Goal: Task Accomplishment & Management: Use online tool/utility

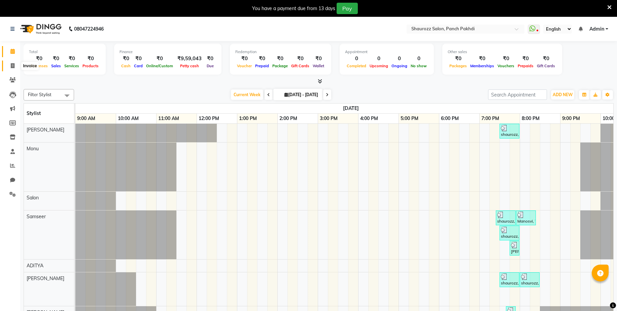
click at [14, 66] on span at bounding box center [13, 66] width 12 height 8
select select "service"
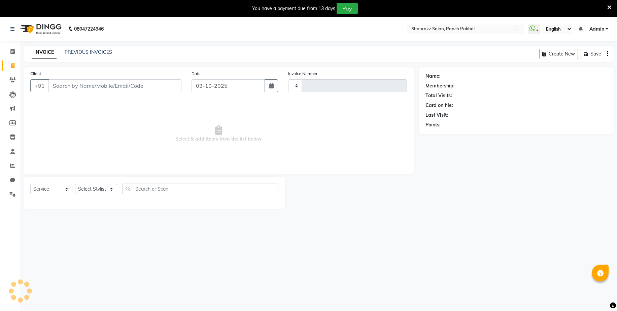
type input "2567"
select select "485"
click at [97, 51] on link "PREVIOUS INVOICES" at bounding box center [88, 52] width 47 height 6
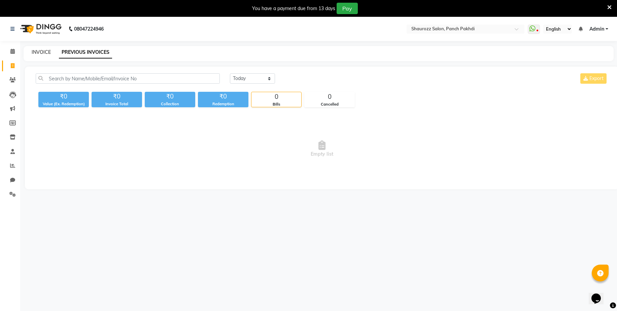
click at [46, 53] on link "INVOICE" at bounding box center [41, 52] width 19 height 6
select select "service"
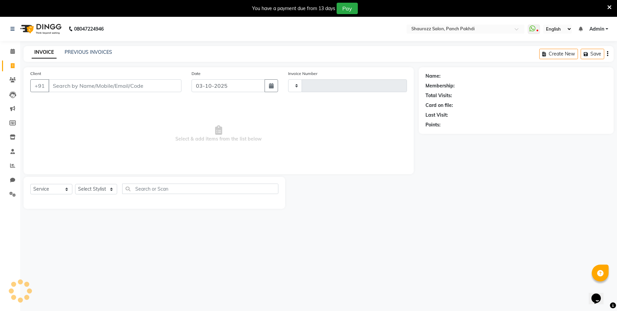
type input "2567"
select select "485"
click at [13, 174] on li "Chat" at bounding box center [10, 180] width 20 height 14
click at [14, 164] on icon at bounding box center [12, 165] width 5 height 5
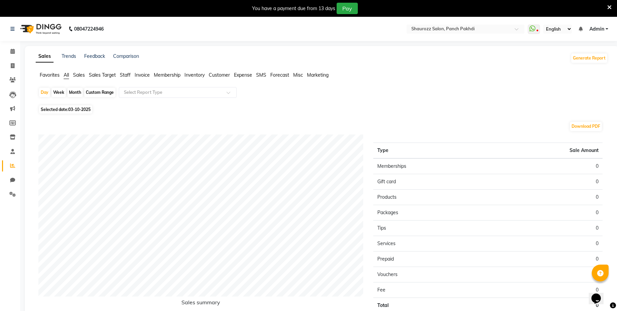
click at [125, 76] on span "Staff" at bounding box center [125, 75] width 11 height 6
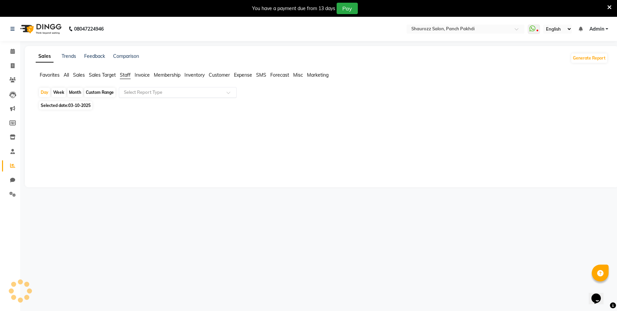
click at [180, 94] on input "text" at bounding box center [171, 92] width 97 height 7
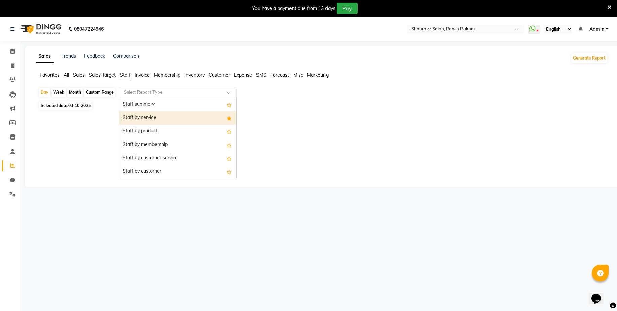
click at [179, 117] on div "Staff by service" at bounding box center [177, 117] width 117 height 13
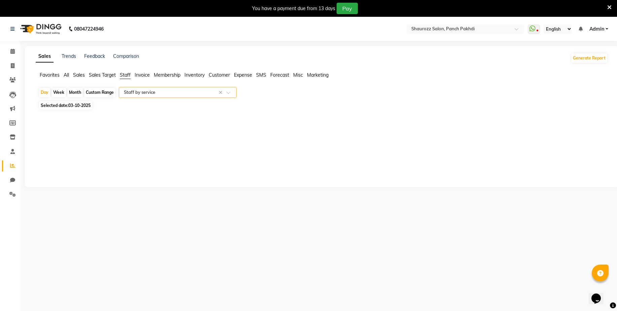
click at [76, 89] on div "Month" at bounding box center [74, 92] width 15 height 9
select select "10"
select select "2025"
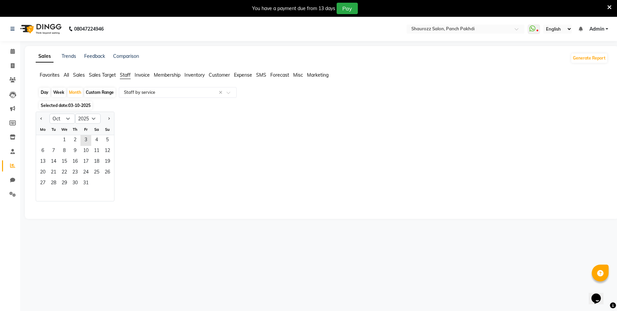
click at [37, 115] on div at bounding box center [42, 118] width 13 height 11
click at [37, 116] on div at bounding box center [42, 118] width 13 height 11
click at [41, 121] on button "Previous month" at bounding box center [41, 118] width 5 height 11
select select "9"
click at [42, 137] on span "1" at bounding box center [42, 140] width 11 height 11
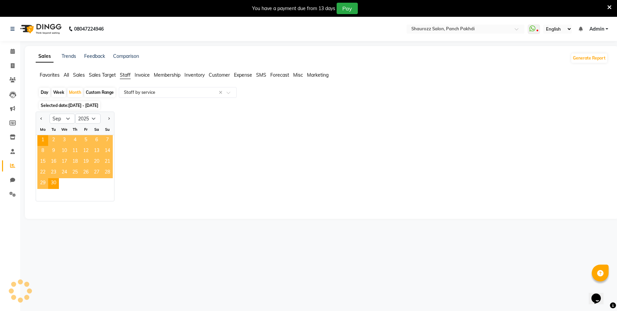
select select "full_report"
select select "csv"
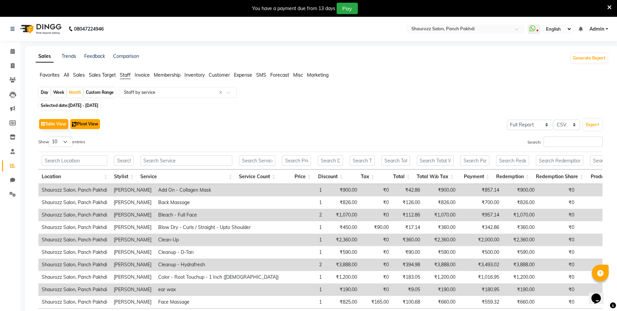
click at [90, 126] on button "Pivot View" at bounding box center [85, 124] width 30 height 10
select select "full_report"
select select "csv"
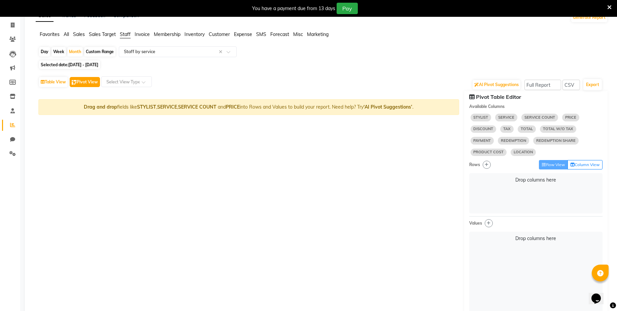
scroll to position [42, 0]
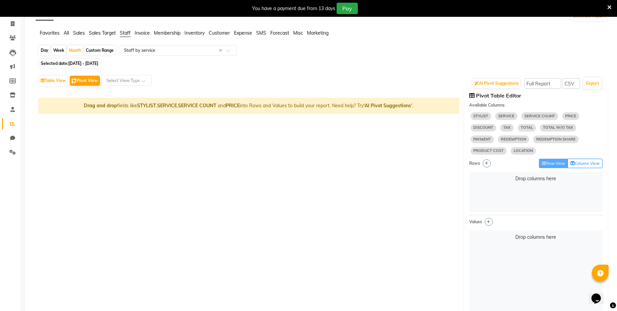
select select "10"
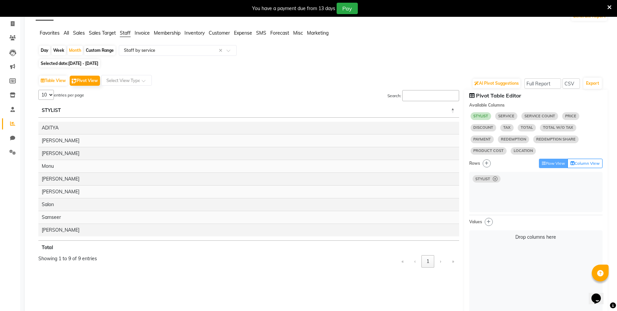
select select "10"
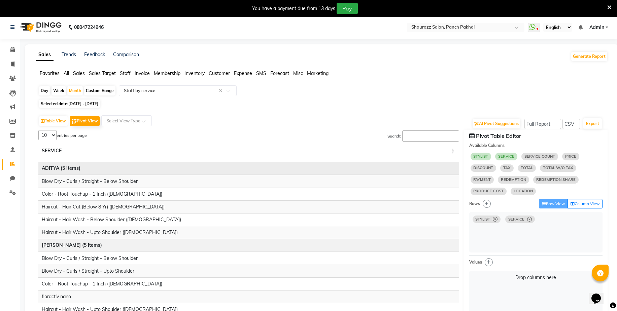
scroll to position [0, 0]
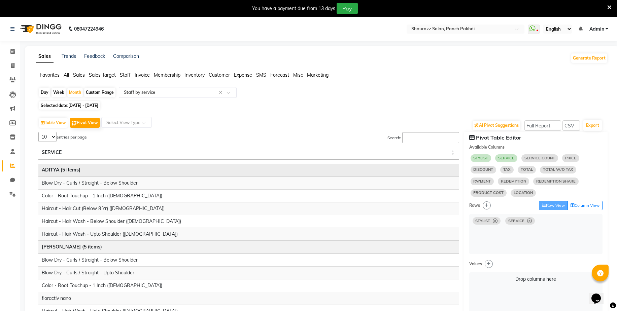
click at [159, 89] on div "Select Report Type × Staff by service ×" at bounding box center [178, 92] width 118 height 11
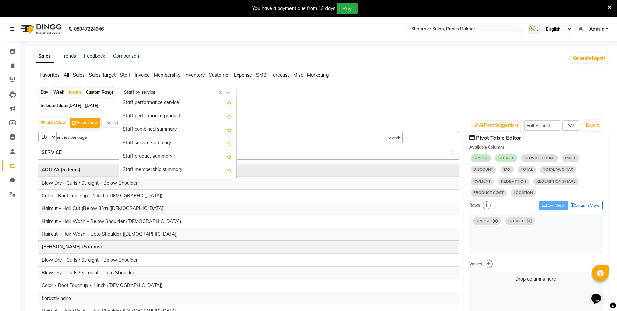
scroll to position [126, 0]
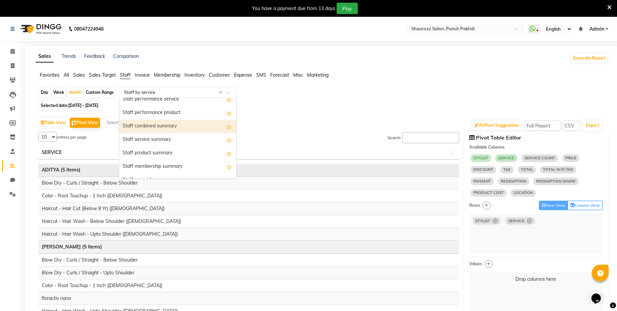
click at [164, 128] on div "Staff combined summary" at bounding box center [177, 126] width 117 height 13
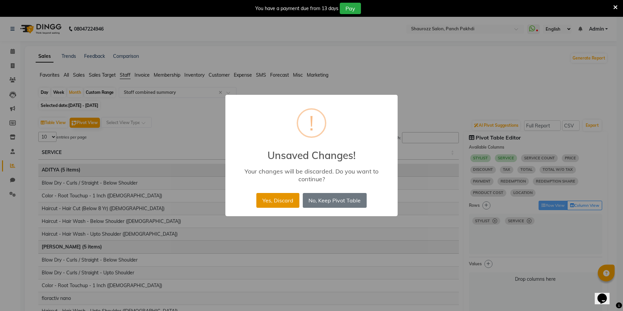
click at [281, 201] on button "Yes, Discard" at bounding box center [278, 200] width 43 height 15
select select "full_report"
select select "csv"
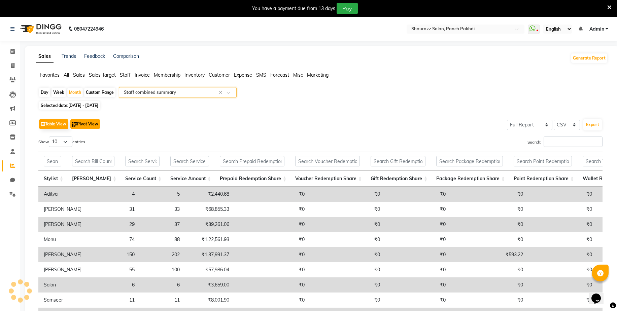
click at [78, 125] on button "Pivot View" at bounding box center [85, 124] width 30 height 10
select select "full_report"
select select "csv"
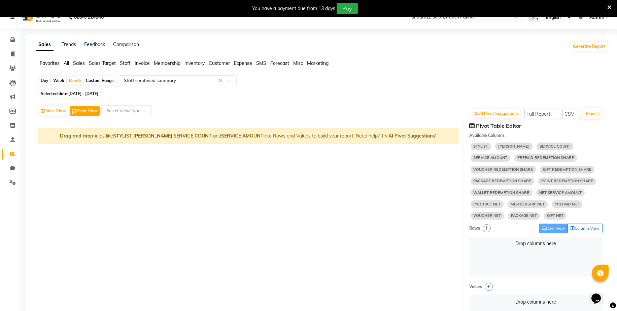
scroll to position [0, 0]
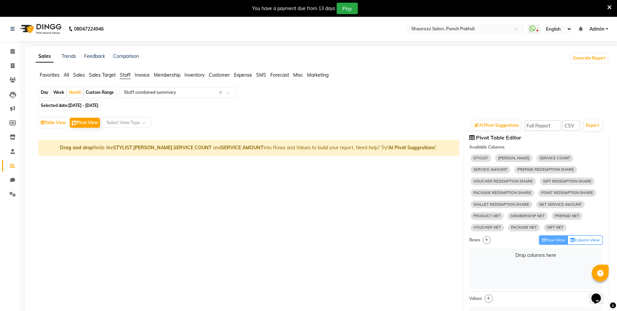
select select "10"
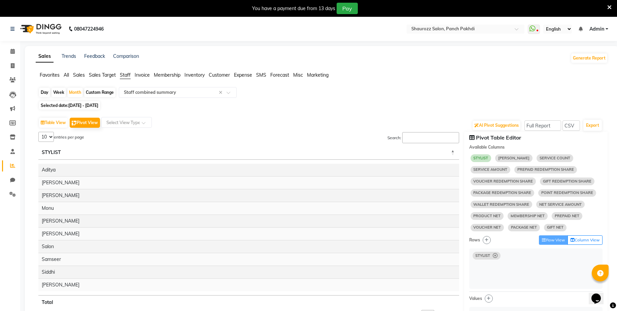
select select "10"
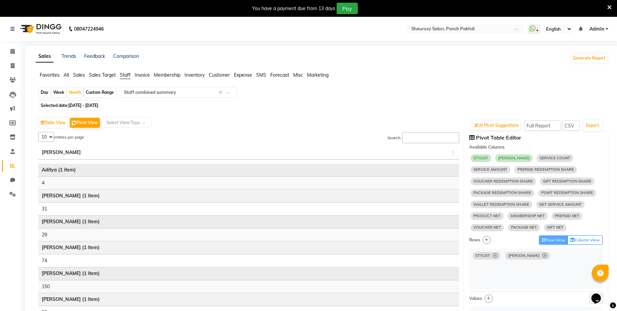
select select "10"
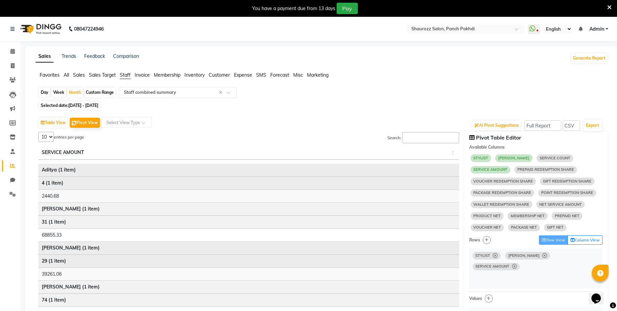
select select "10"
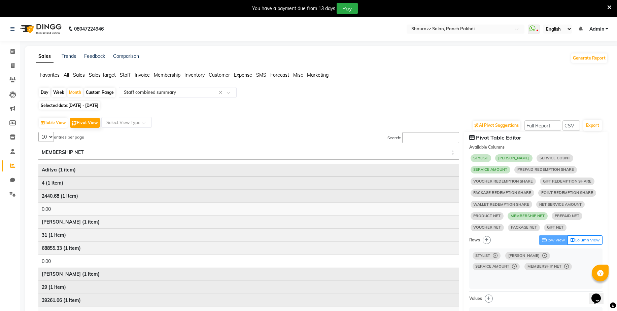
select select "10"
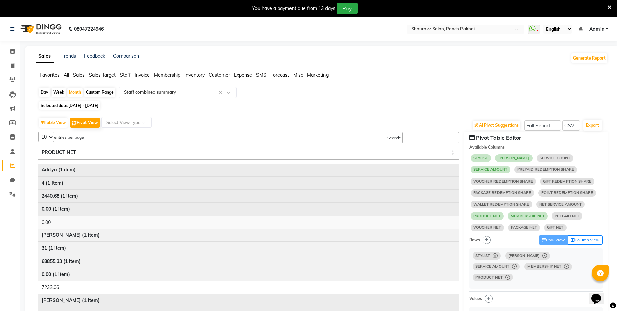
select select "10"
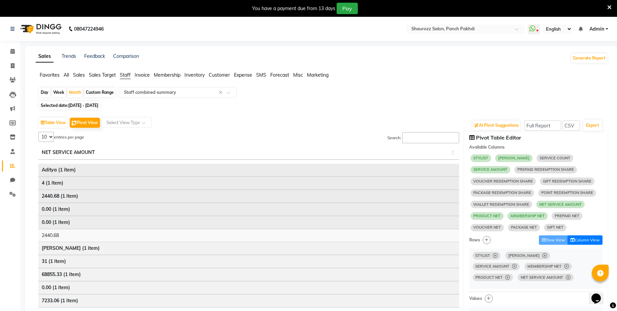
click at [597, 239] on button "Column View" at bounding box center [585, 240] width 35 height 9
select select "10"
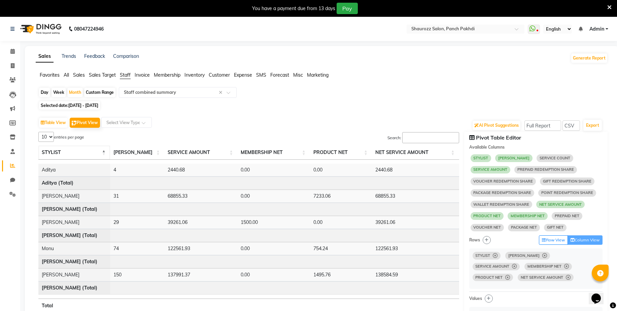
click at [54, 152] on span "STYLIST" at bounding box center [51, 152] width 19 height 6
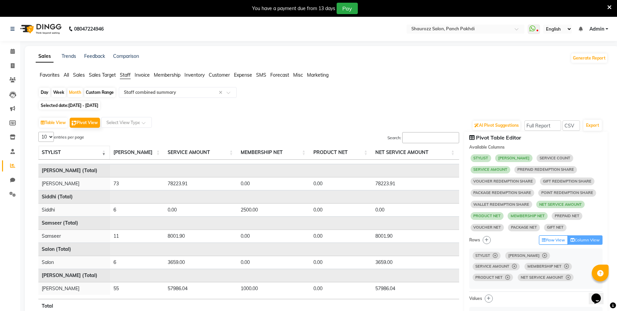
click at [56, 151] on span "STYLIST" at bounding box center [51, 152] width 19 height 6
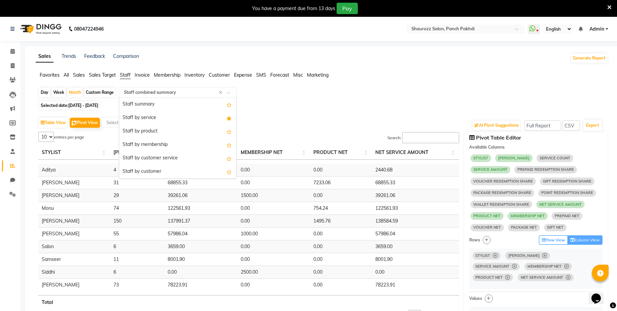
scroll to position [148, 0]
click at [196, 94] on input "text" at bounding box center [171, 92] width 97 height 7
click at [162, 102] on div "Staff summary" at bounding box center [177, 104] width 117 height 13
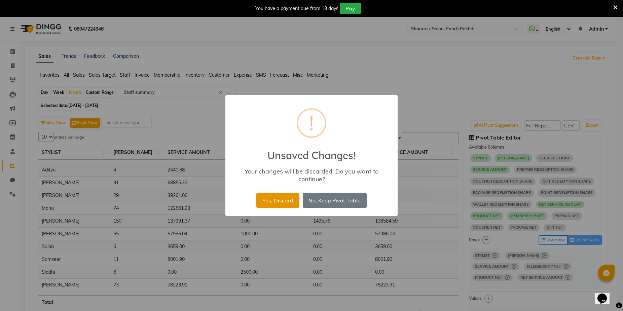
click at [266, 200] on button "Yes, Discard" at bounding box center [278, 200] width 43 height 15
select select "full_report"
select select "csv"
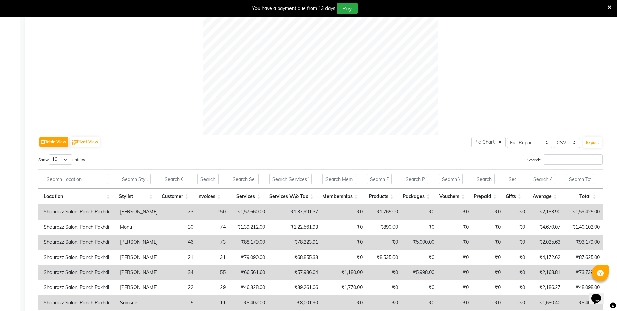
scroll to position [252, 0]
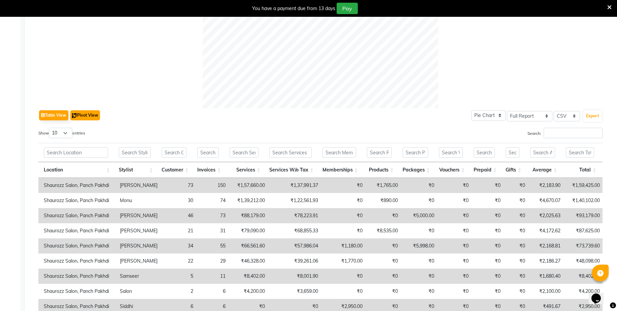
click at [88, 119] on button "Pivot View" at bounding box center [85, 115] width 30 height 10
select select "full_report"
select select "csv"
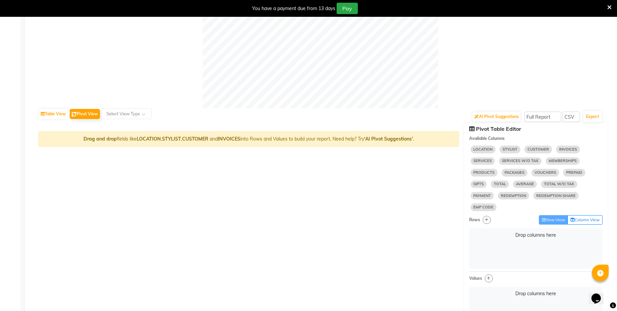
select select "10"
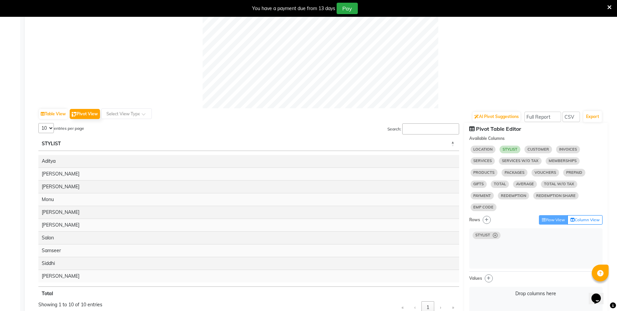
click at [537, 151] on span "CUSTOMER" at bounding box center [538, 149] width 28 height 7
select select "10"
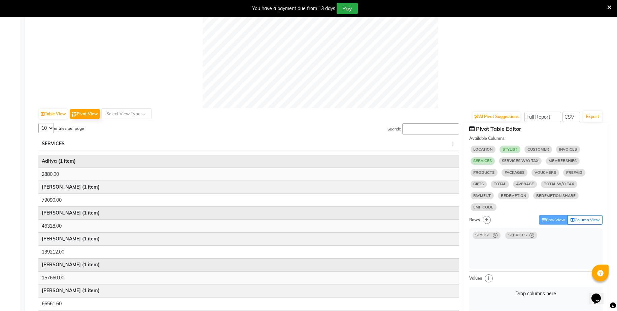
select select "10"
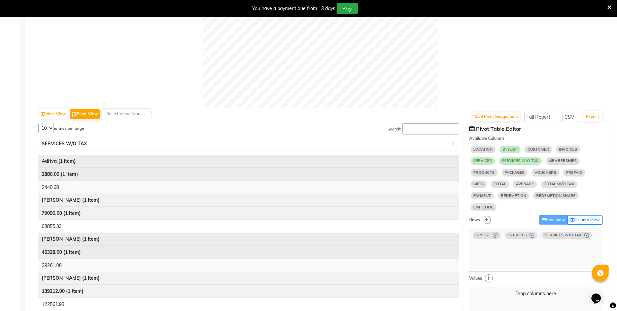
select select "10"
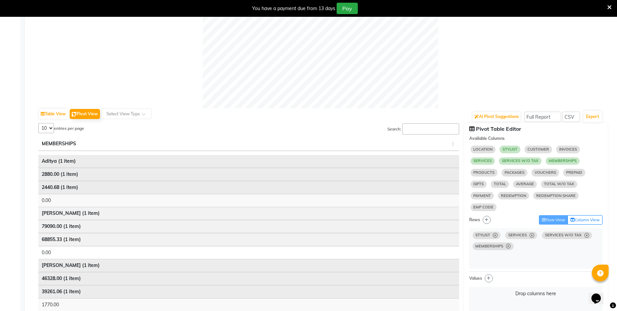
select select "10"
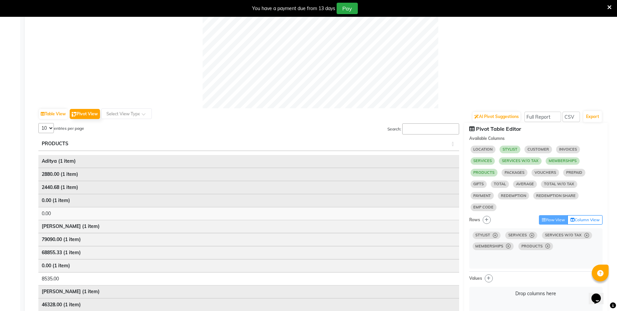
click at [586, 239] on span "SERVICES W/O TAX" at bounding box center [567, 235] width 50 height 7
click at [587, 236] on icon at bounding box center [586, 236] width 5 height 0
select select "10"
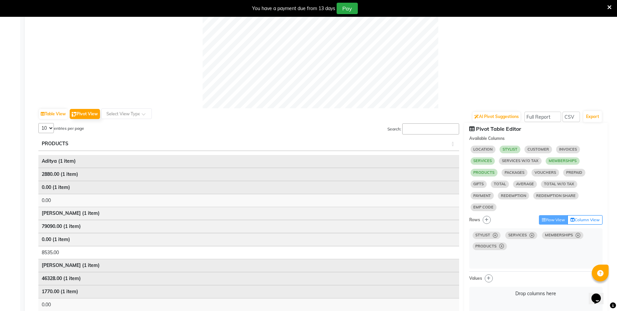
select select "10"
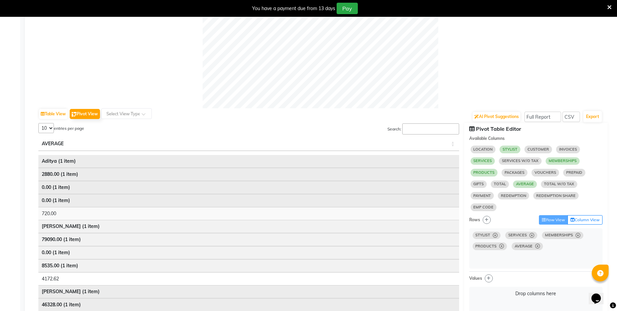
select select "10"
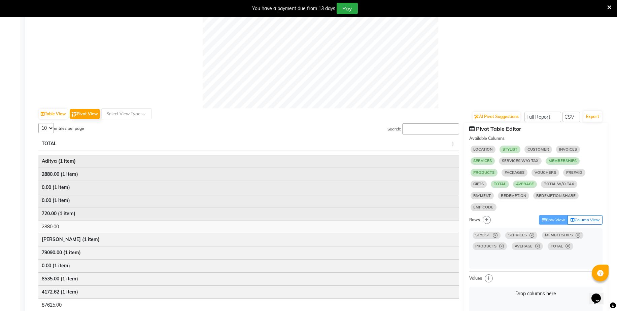
click at [44, 129] on select "5 10 25 50 10" at bounding box center [45, 128] width 15 height 10
click at [119, 132] on div "5 10 25 50 10 entries per page" at bounding box center [248, 128] width 421 height 11
click at [78, 113] on button "Pivot View" at bounding box center [85, 114] width 30 height 10
click at [58, 117] on button "Table View" at bounding box center [53, 114] width 29 height 10
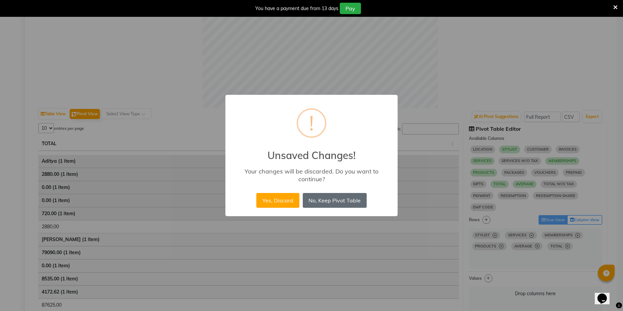
click at [352, 201] on button "No, Keep Pivot Table" at bounding box center [335, 200] width 64 height 15
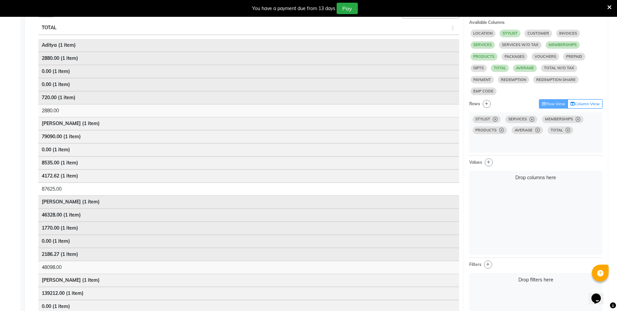
scroll to position [379, 0]
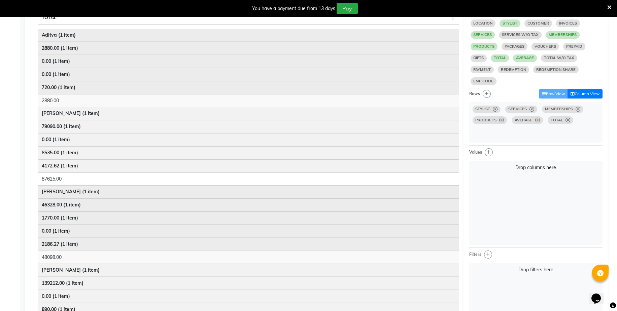
click at [593, 95] on button "Column View" at bounding box center [585, 93] width 35 height 9
select select "10"
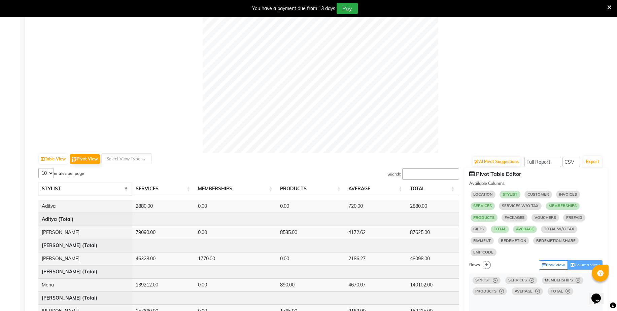
scroll to position [210, 0]
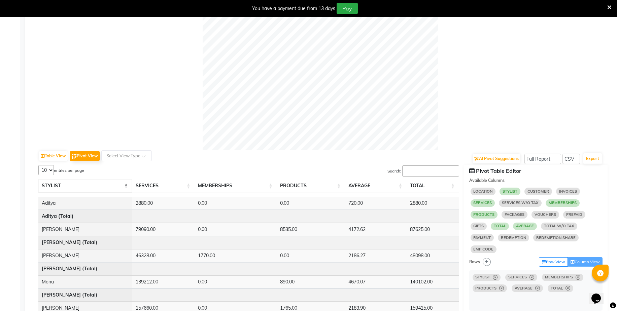
click at [55, 186] on span "STYLIST" at bounding box center [51, 186] width 19 height 6
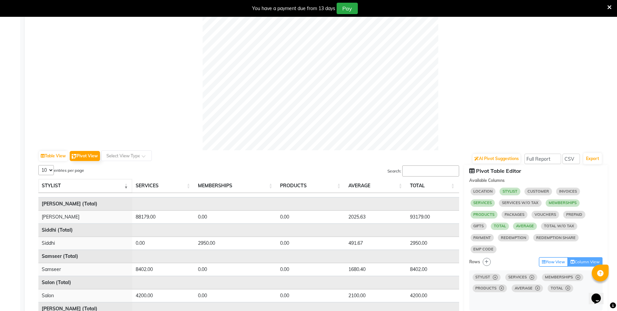
click at [55, 186] on span "STYLIST" at bounding box center [51, 186] width 19 height 6
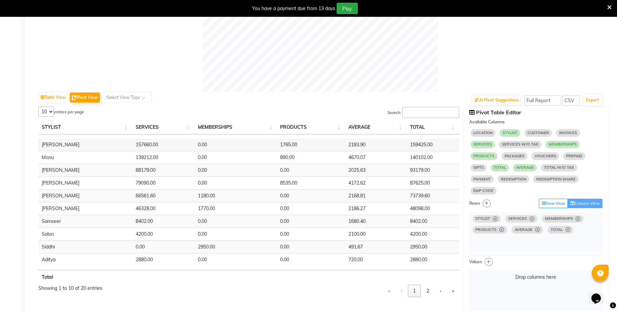
scroll to position [295, 0]
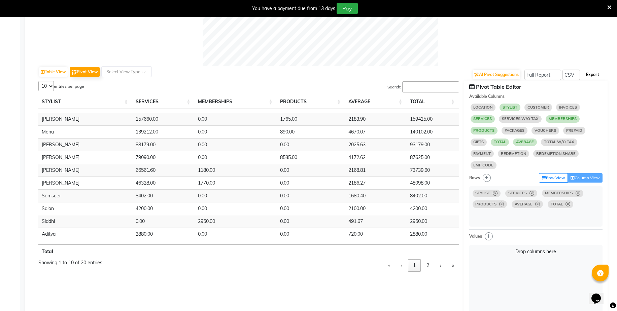
click at [593, 76] on button "Export" at bounding box center [592, 74] width 19 height 11
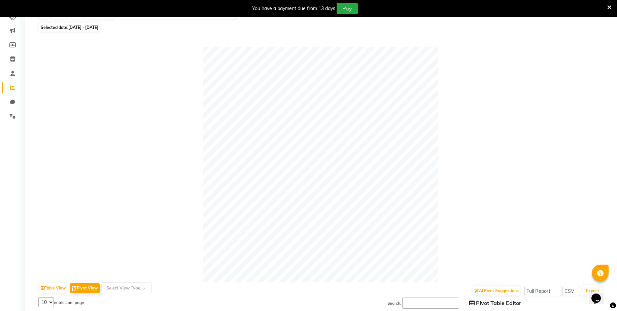
scroll to position [0, 0]
